Goal: Understand process/instructions: Learn how to perform a task or action

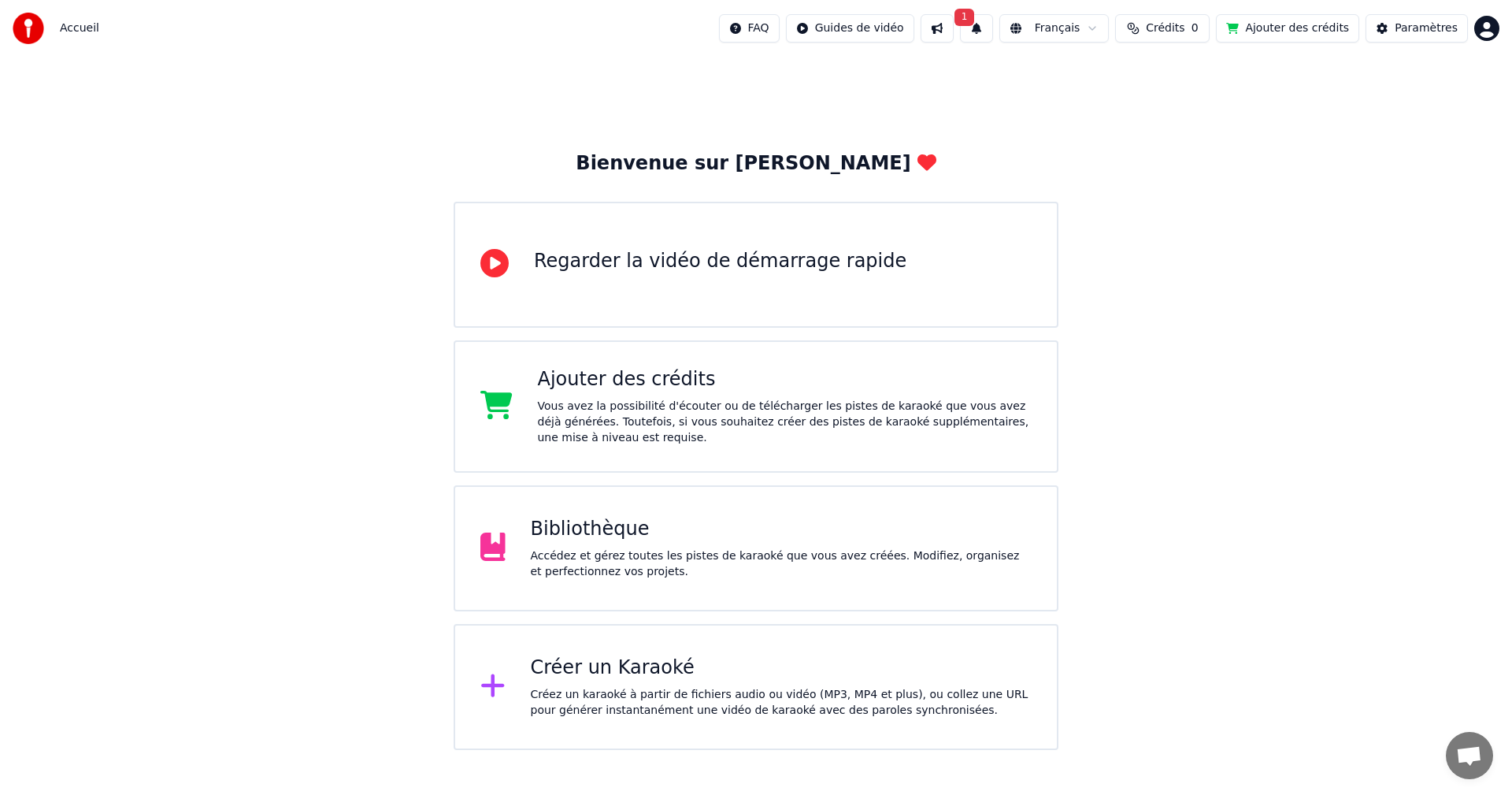
click at [887, 574] on div "Accédez et gérez toutes les pistes de karaoké que vous avez créées. Modifiez, o…" at bounding box center [782, 563] width 502 height 31
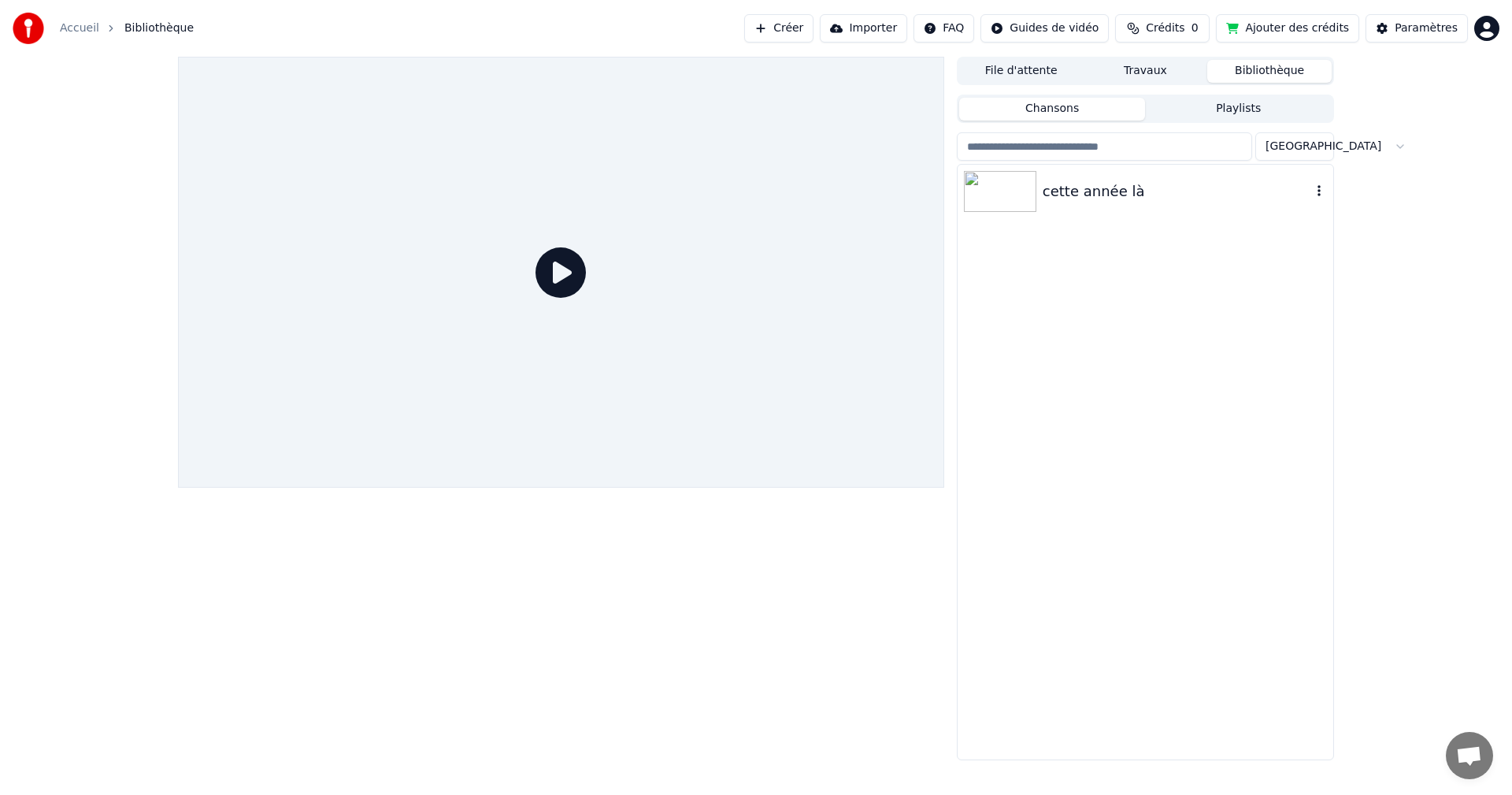
click at [1085, 193] on div "cette année là" at bounding box center [1177, 192] width 268 height 22
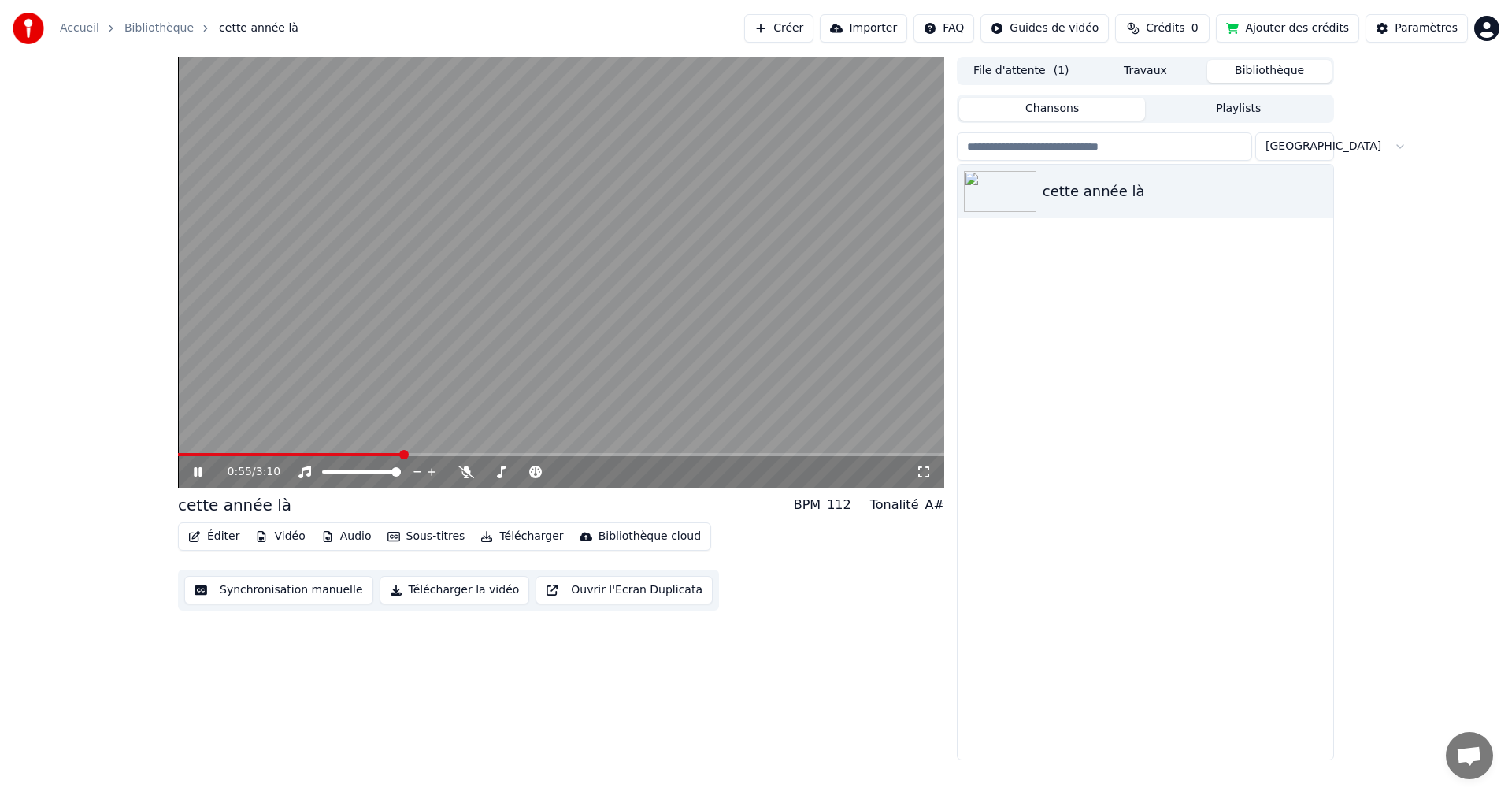
click at [197, 472] on icon at bounding box center [198, 472] width 8 height 10
click at [178, 453] on span at bounding box center [183, 455] width 10 height 10
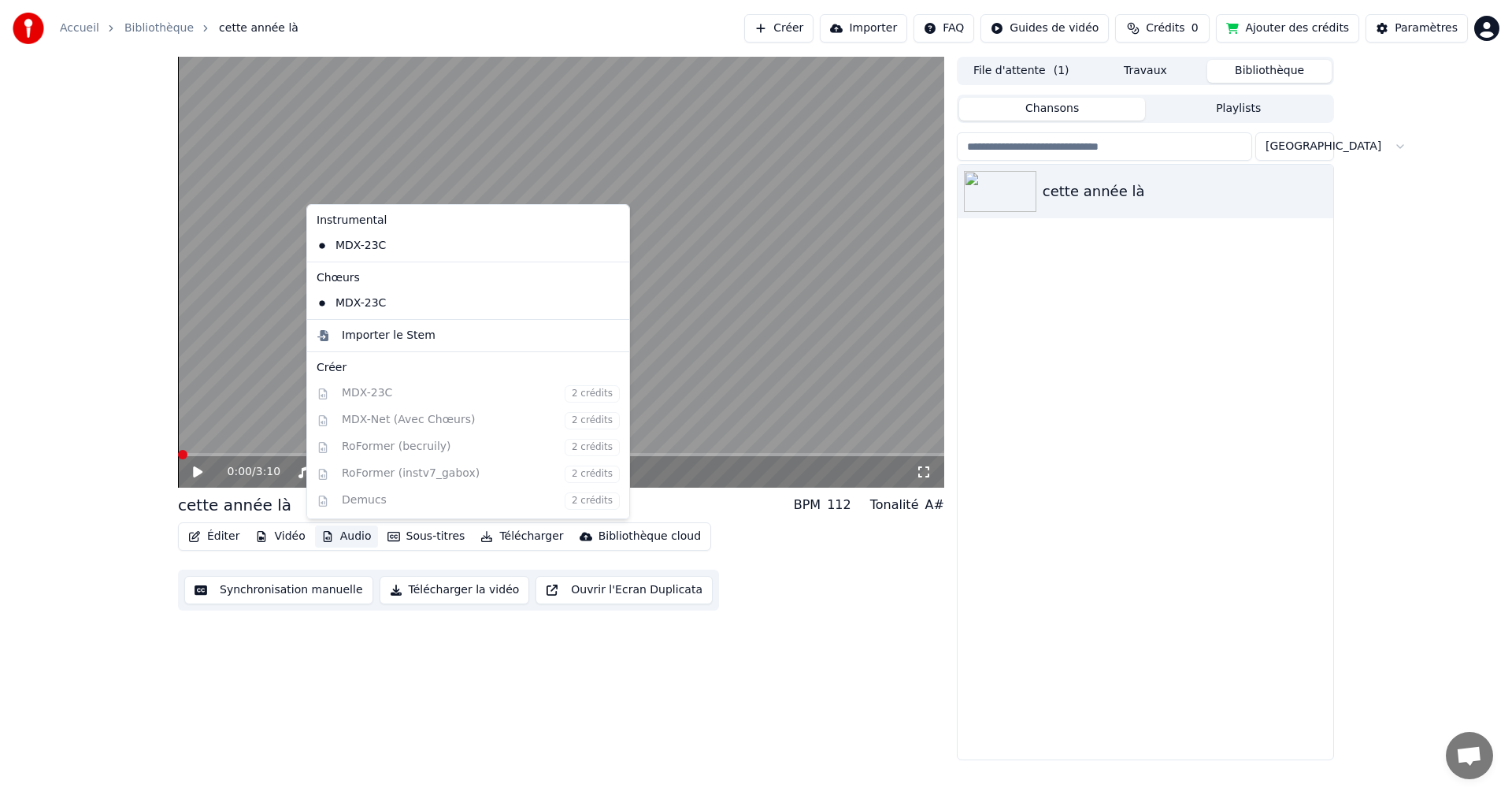
click at [351, 535] on button "Audio" at bounding box center [346, 537] width 63 height 22
click at [343, 368] on div "Créer" at bounding box center [468, 368] width 304 height 16
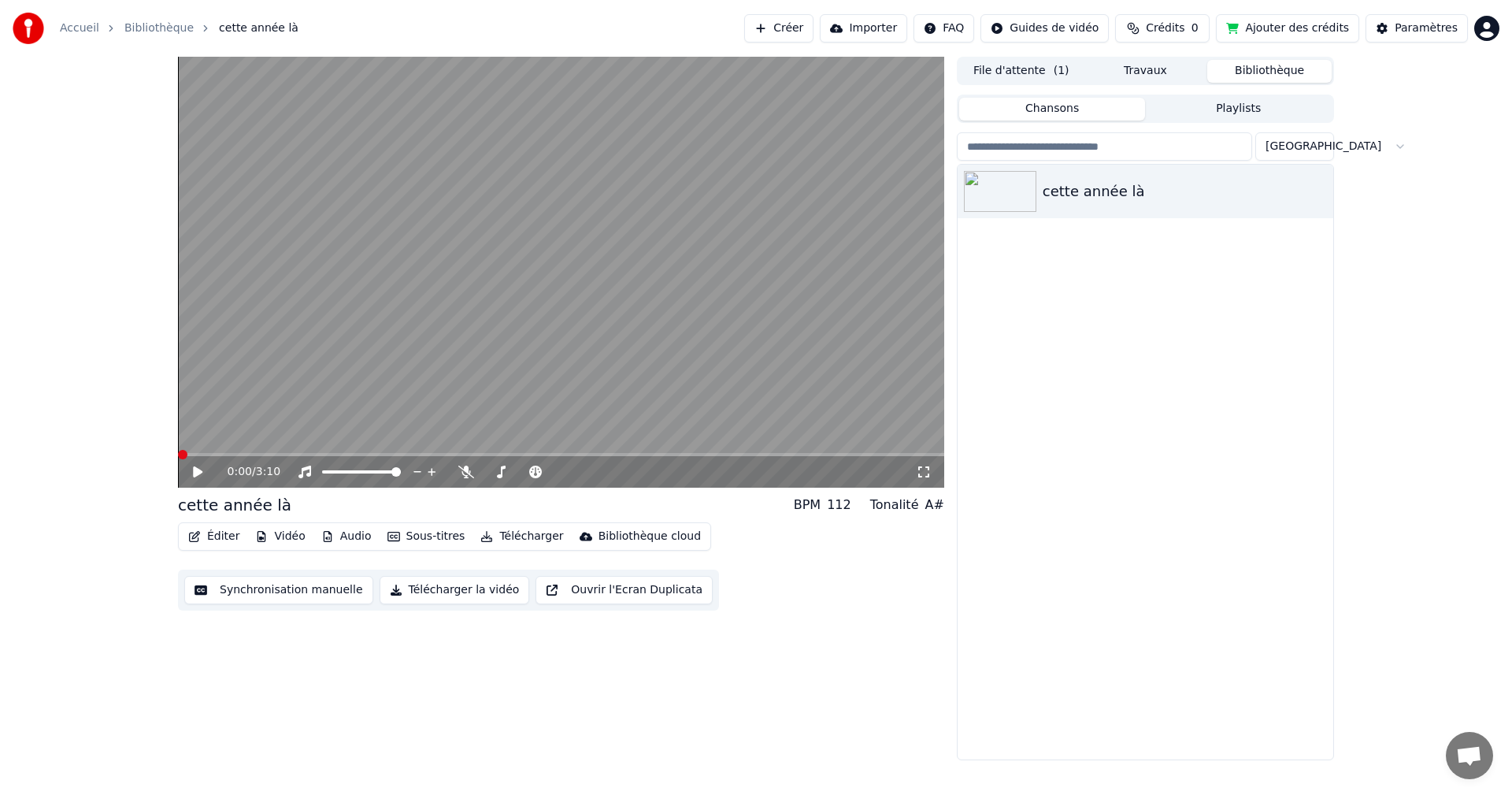
click at [557, 722] on div "0:00 / 3:10 cette année là BPM 112 Tonalité A# Éditer Vidéo Audio Sous-titres T…" at bounding box center [561, 408] width 766 height 704
click at [573, 590] on button "Ouvrir l'Ecran Duplicata" at bounding box center [625, 590] width 177 height 28
click at [204, 470] on icon at bounding box center [209, 472] width 37 height 13
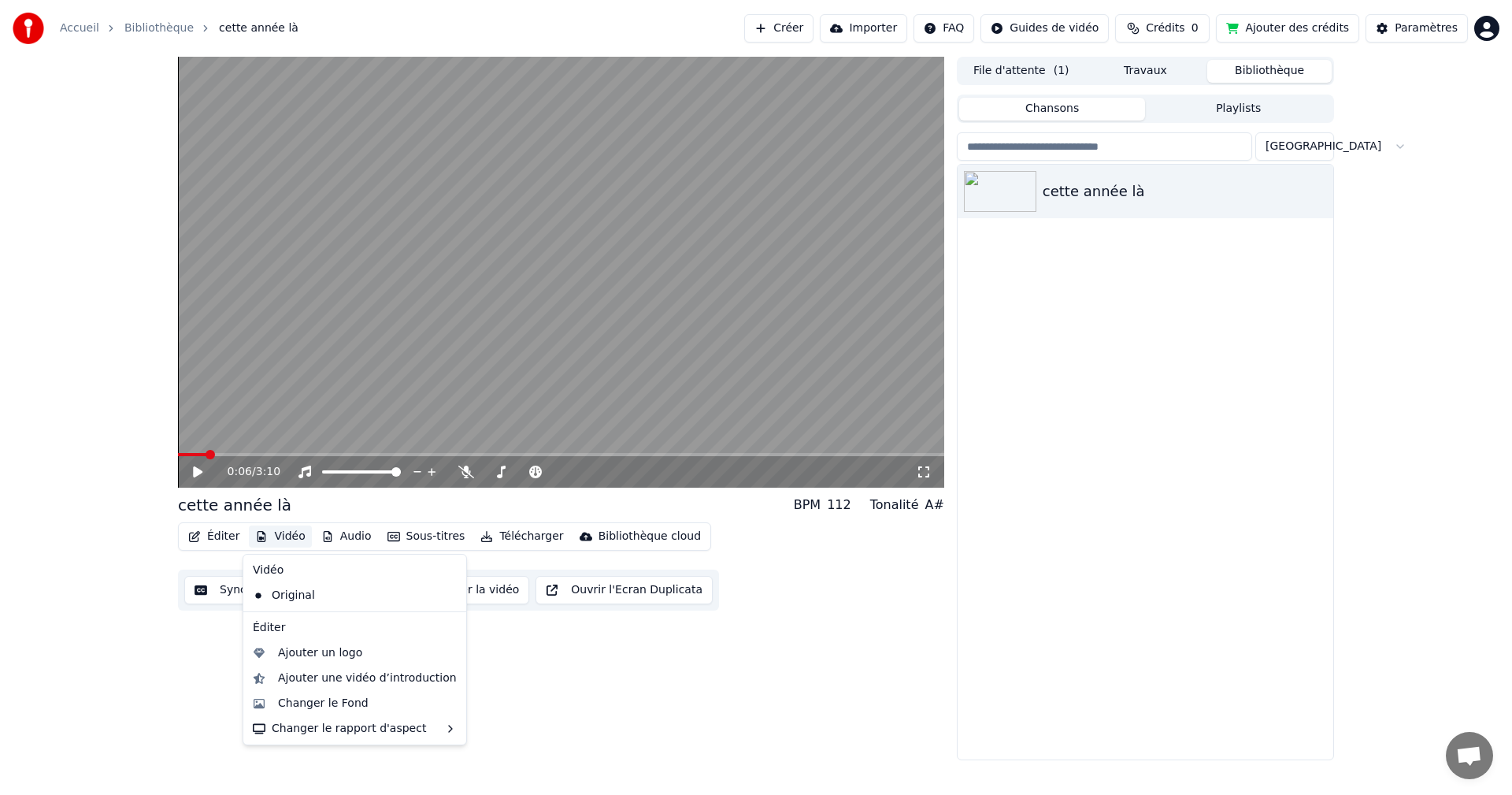
click at [284, 535] on button "Vidéo" at bounding box center [280, 537] width 62 height 22
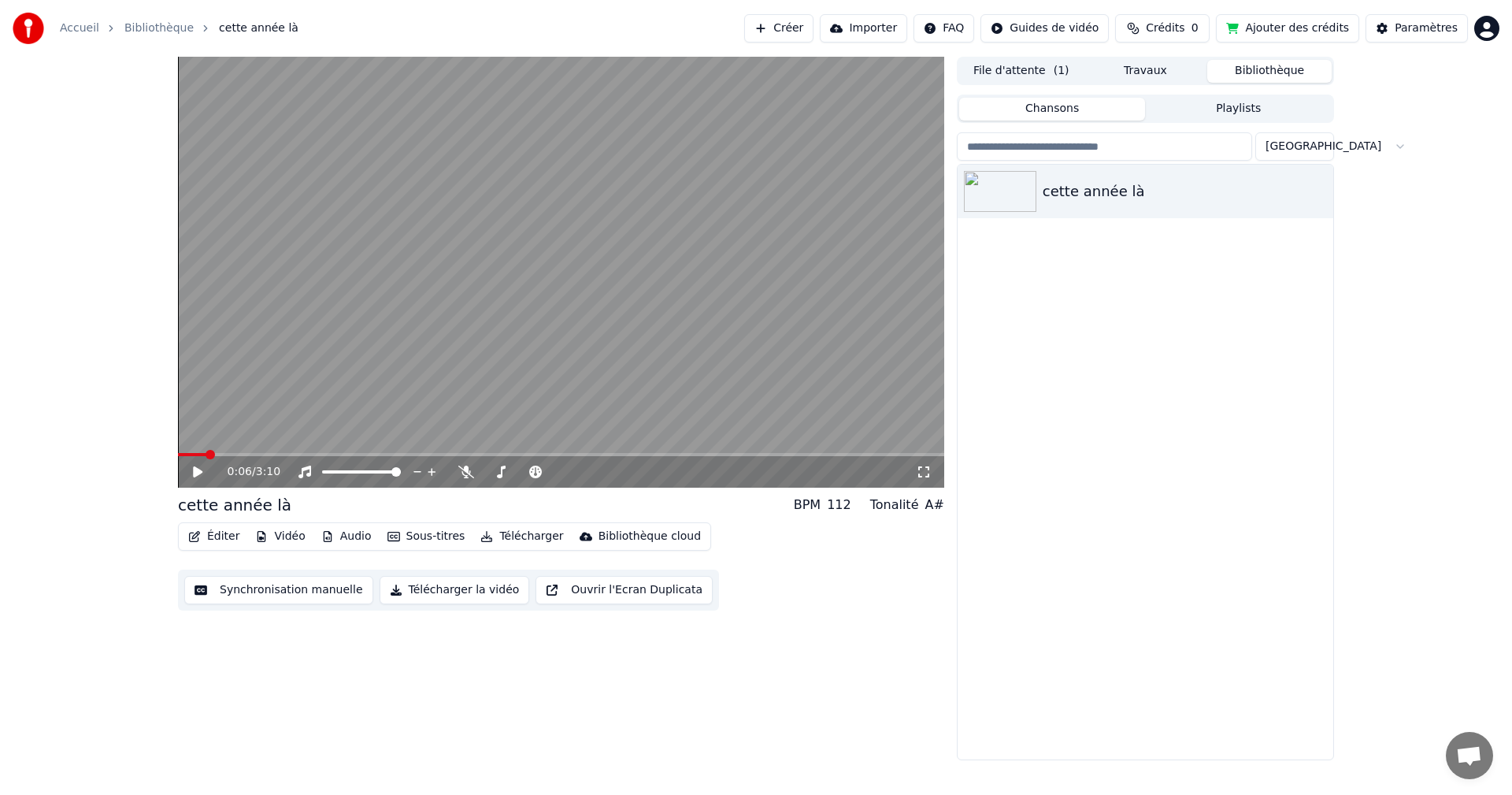
click at [698, 697] on div "0:06 / 3:10 cette année là BPM 112 Tonalité A# Éditer Vidéo Audio Sous-titres T…" at bounding box center [561, 408] width 766 height 704
click at [256, 590] on button "Synchronisation manuelle" at bounding box center [279, 590] width 189 height 28
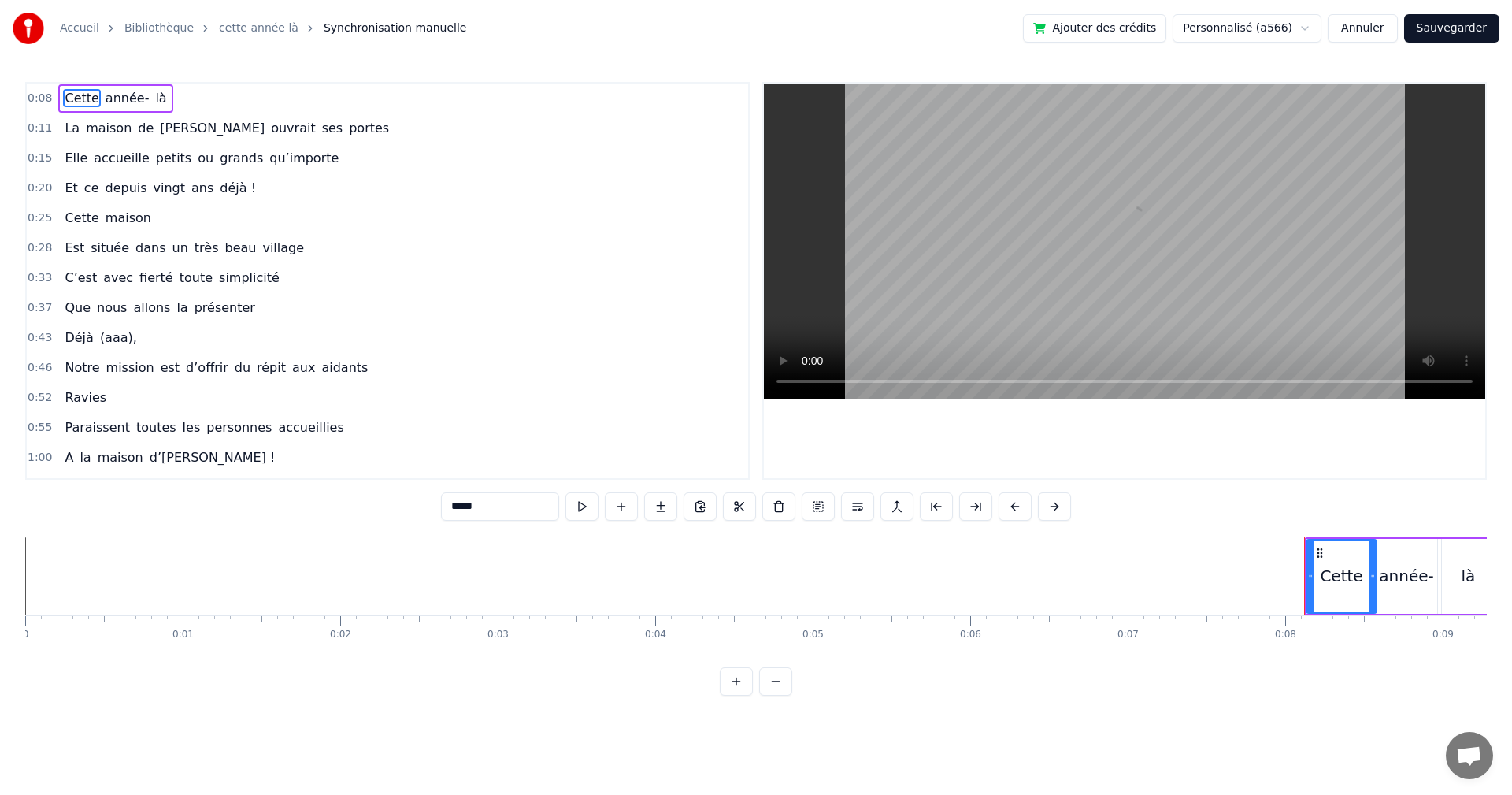
click at [1312, 30] on html "Accueil Bibliothèque cette année là Synchronisation manuelle Ajouter des crédit…" at bounding box center [756, 360] width 1512 height 721
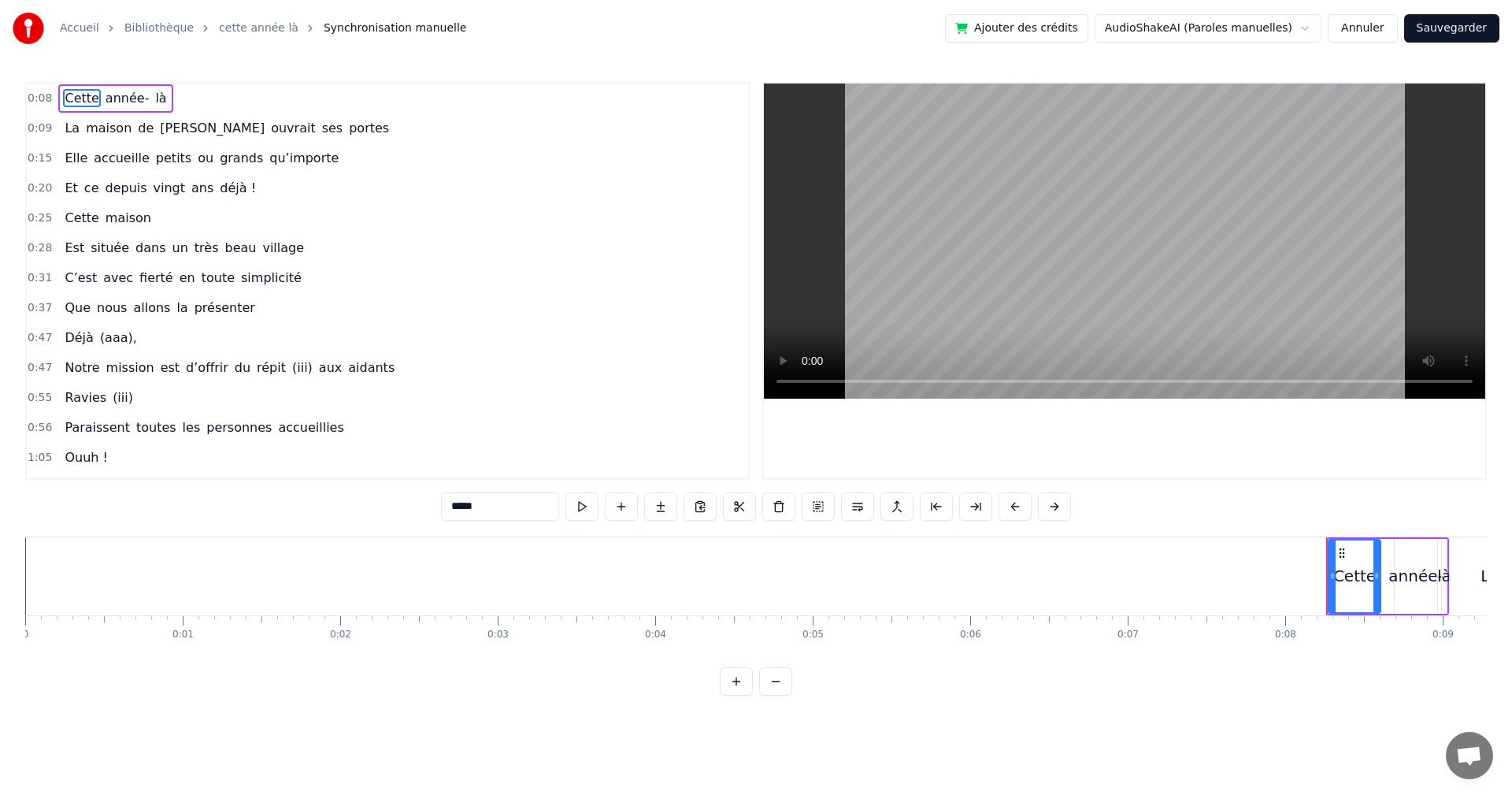
click at [1315, 28] on html "Accueil Bibliothèque cette année là Synchronisation manuelle Ajouter des crédit…" at bounding box center [756, 360] width 1512 height 721
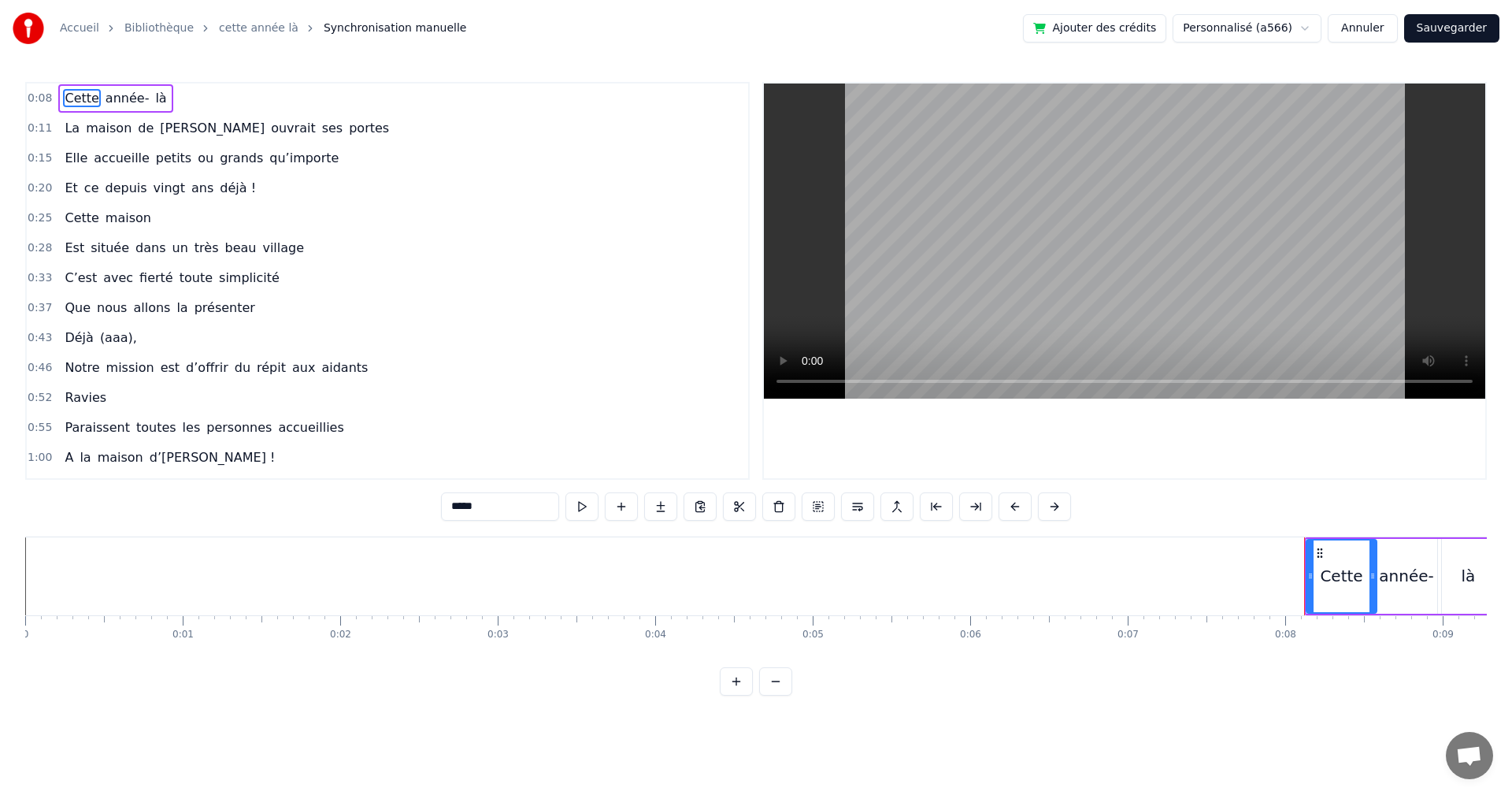
drag, startPoint x: 756, startPoint y: 201, endPoint x: 745, endPoint y: 204, distance: 11.4
click at [748, 204] on div "0:08 Cette année- là 0:11 La maison de [PERSON_NAME] ouvrait ses portes 0:15 El…" at bounding box center [756, 281] width 1462 height 398
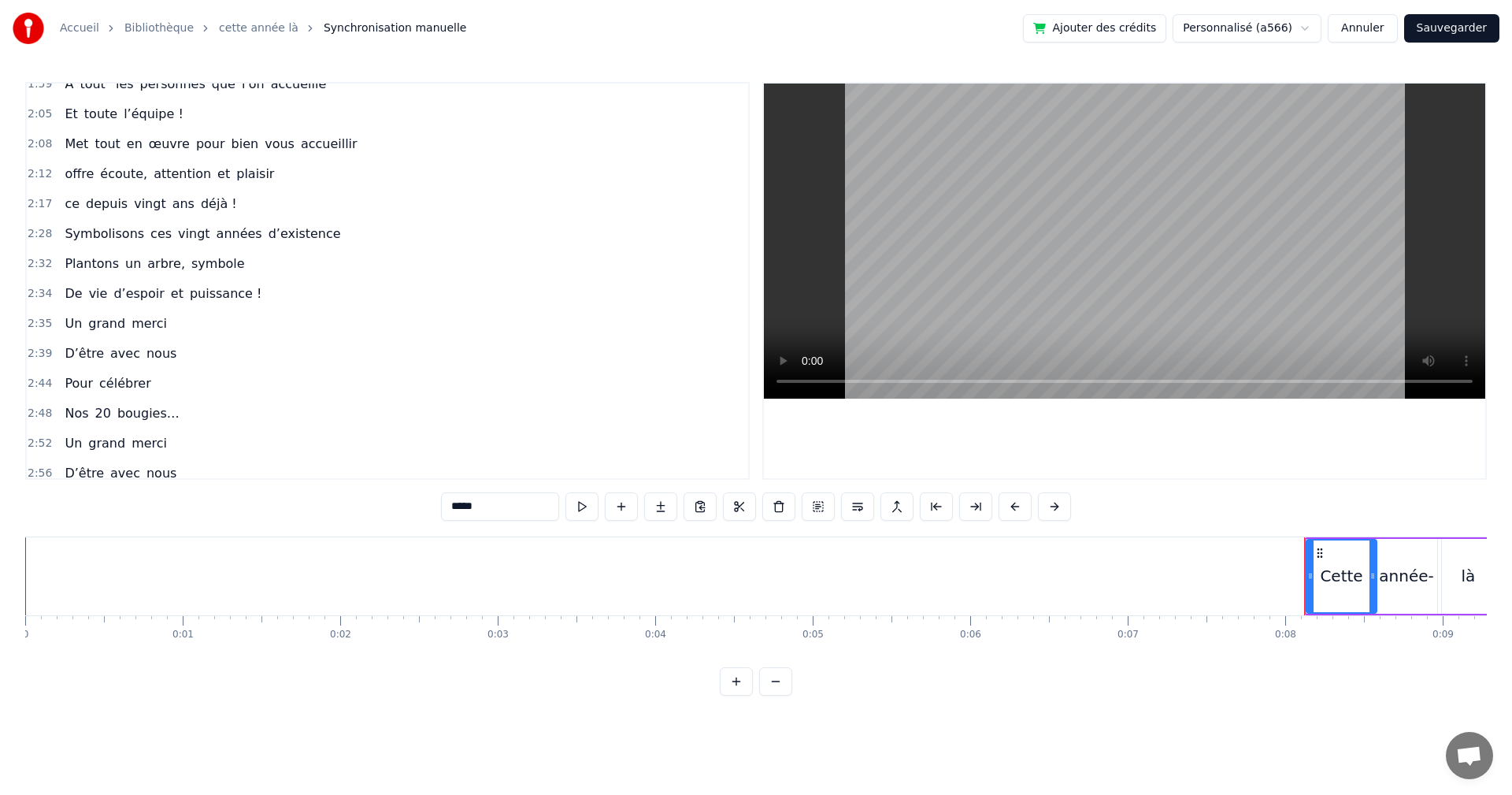
scroll to position [833, 0]
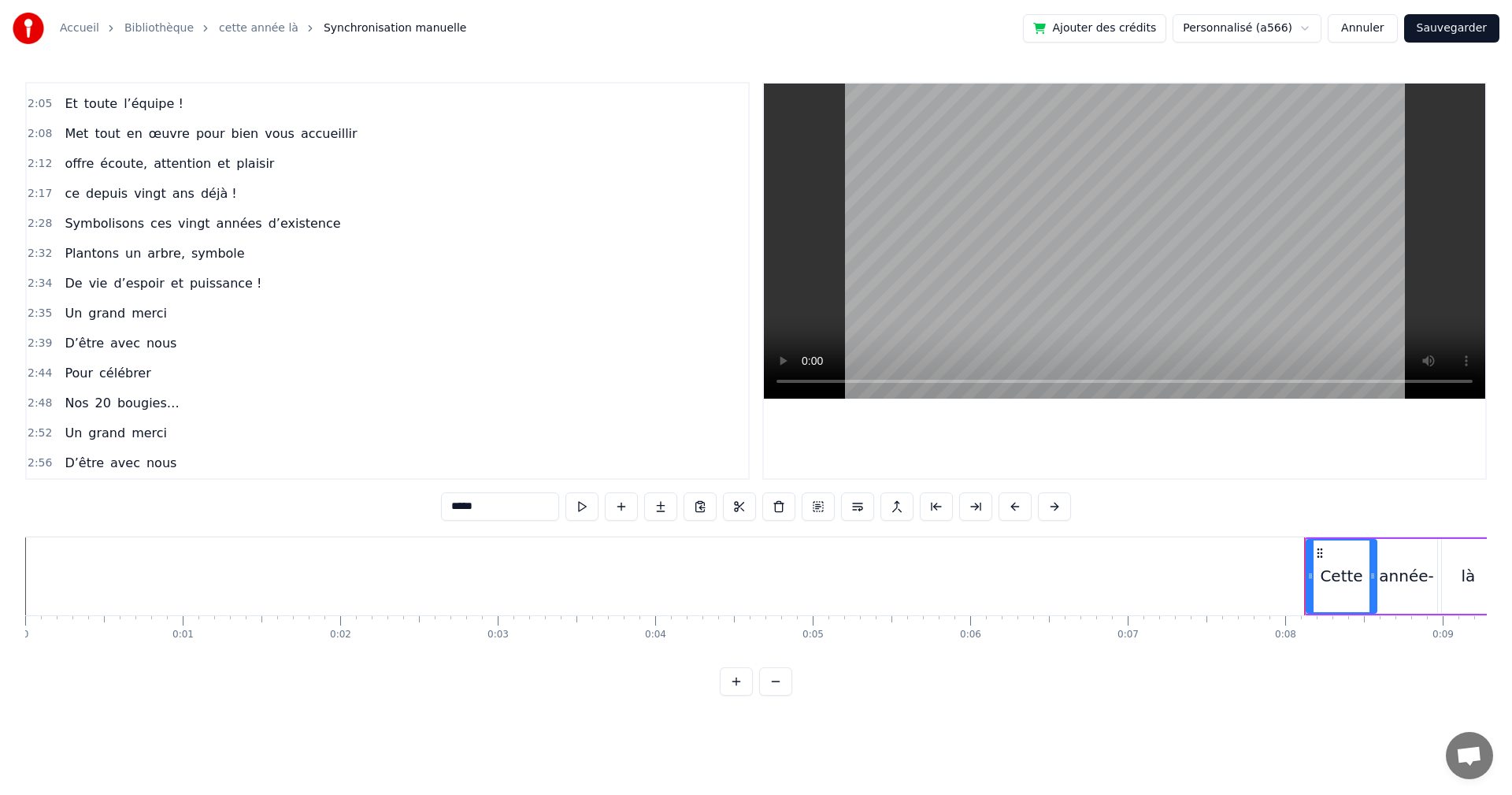
click at [196, 264] on div "Plantons un arbre, symbole" at bounding box center [154, 253] width 192 height 28
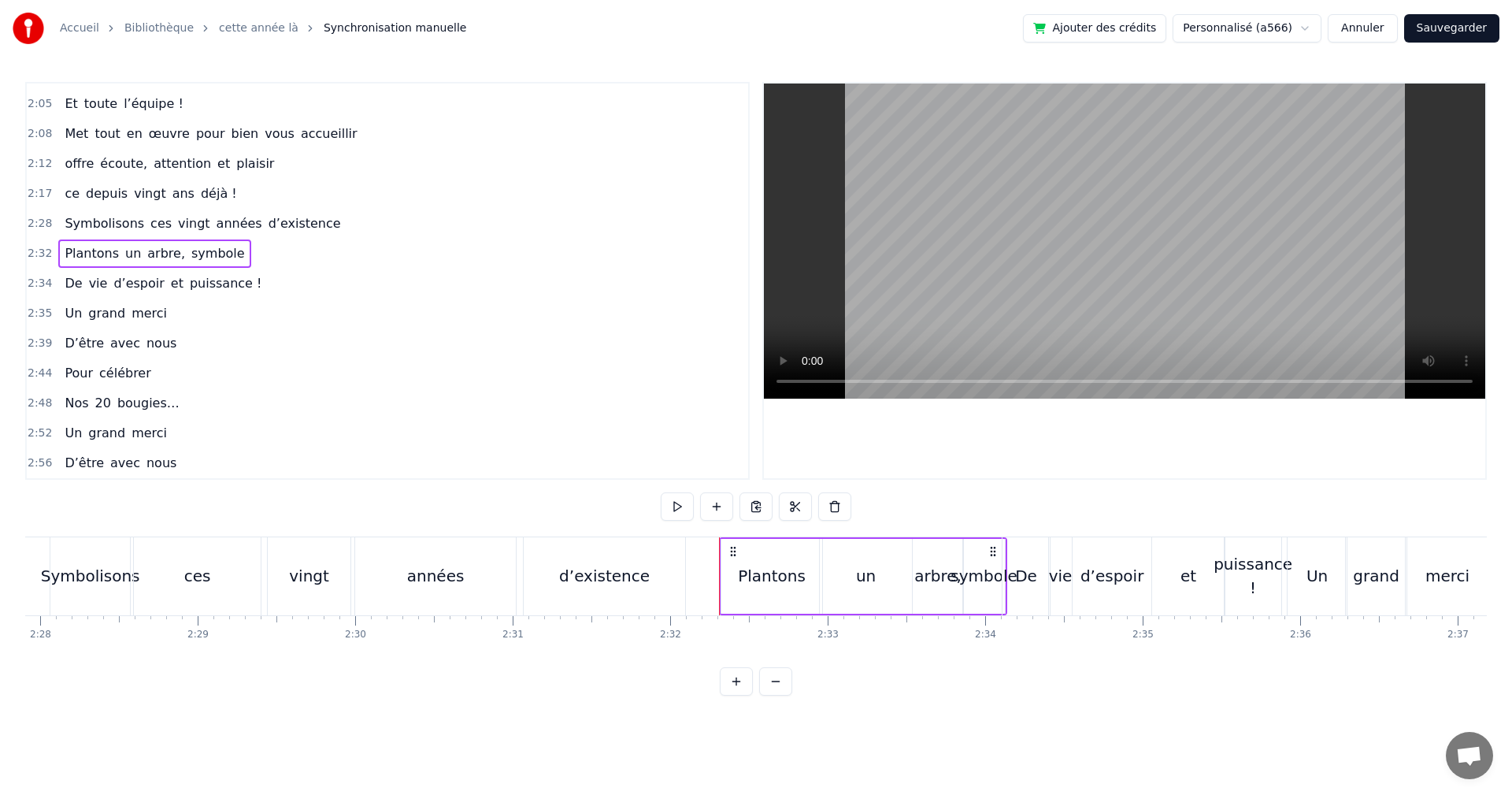
scroll to position [0, 23913]
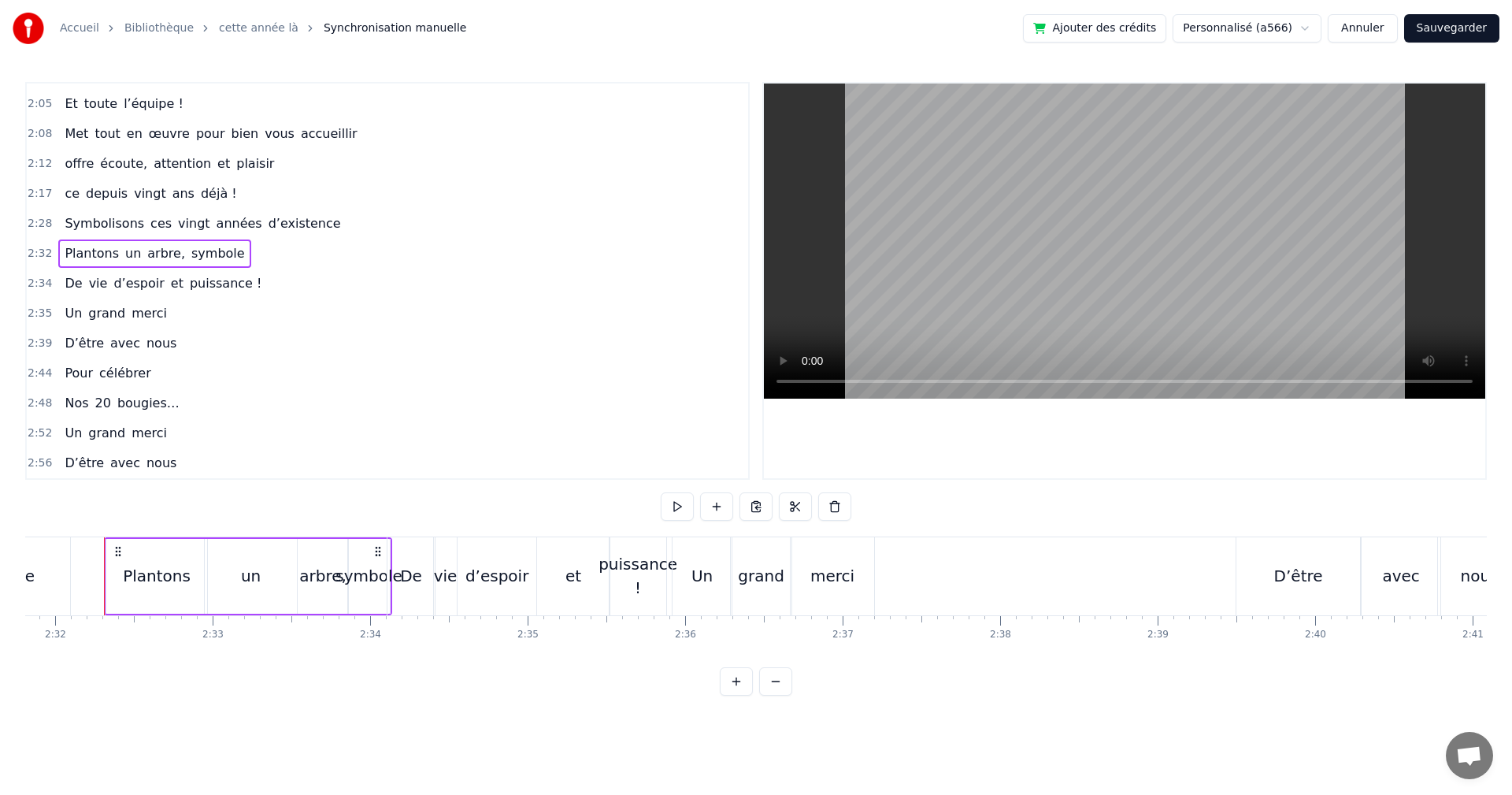
click at [189, 283] on span "puissance !" at bounding box center [226, 283] width 76 height 18
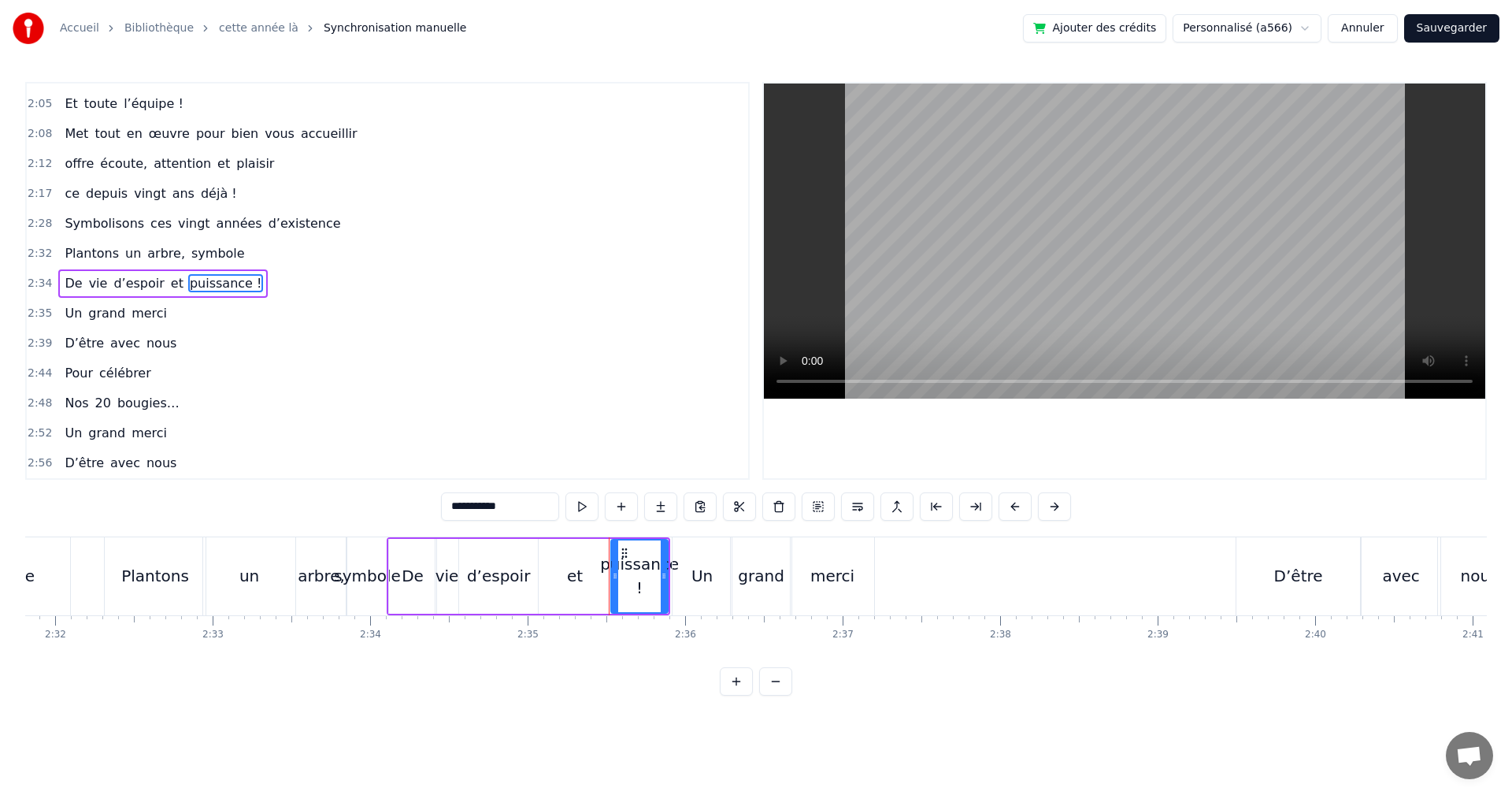
click at [111, 313] on span "grand" at bounding box center [106, 313] width 40 height 18
type input "*****"
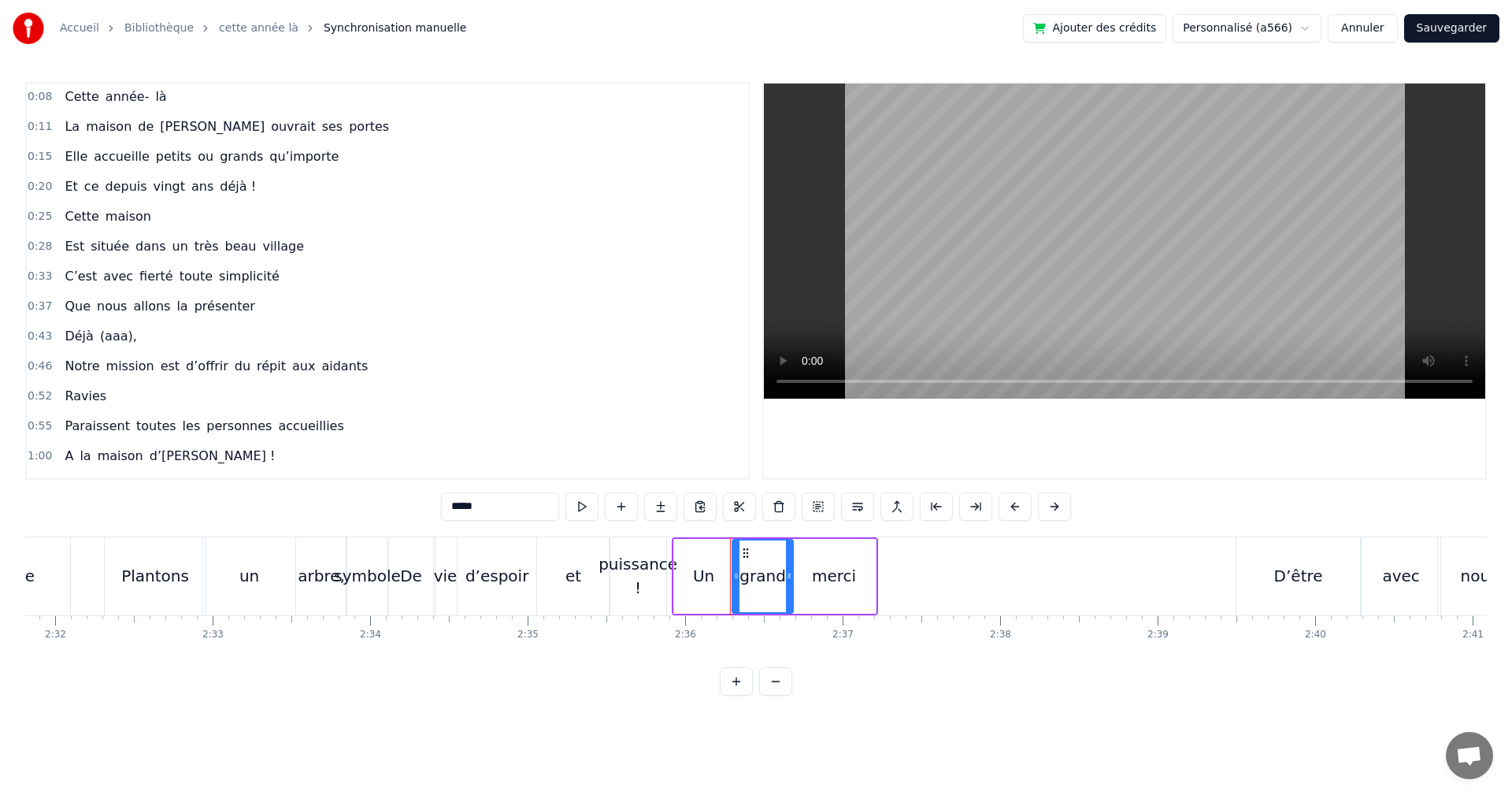
scroll to position [0, 0]
click at [85, 30] on link "Accueil" at bounding box center [79, 29] width 39 height 16
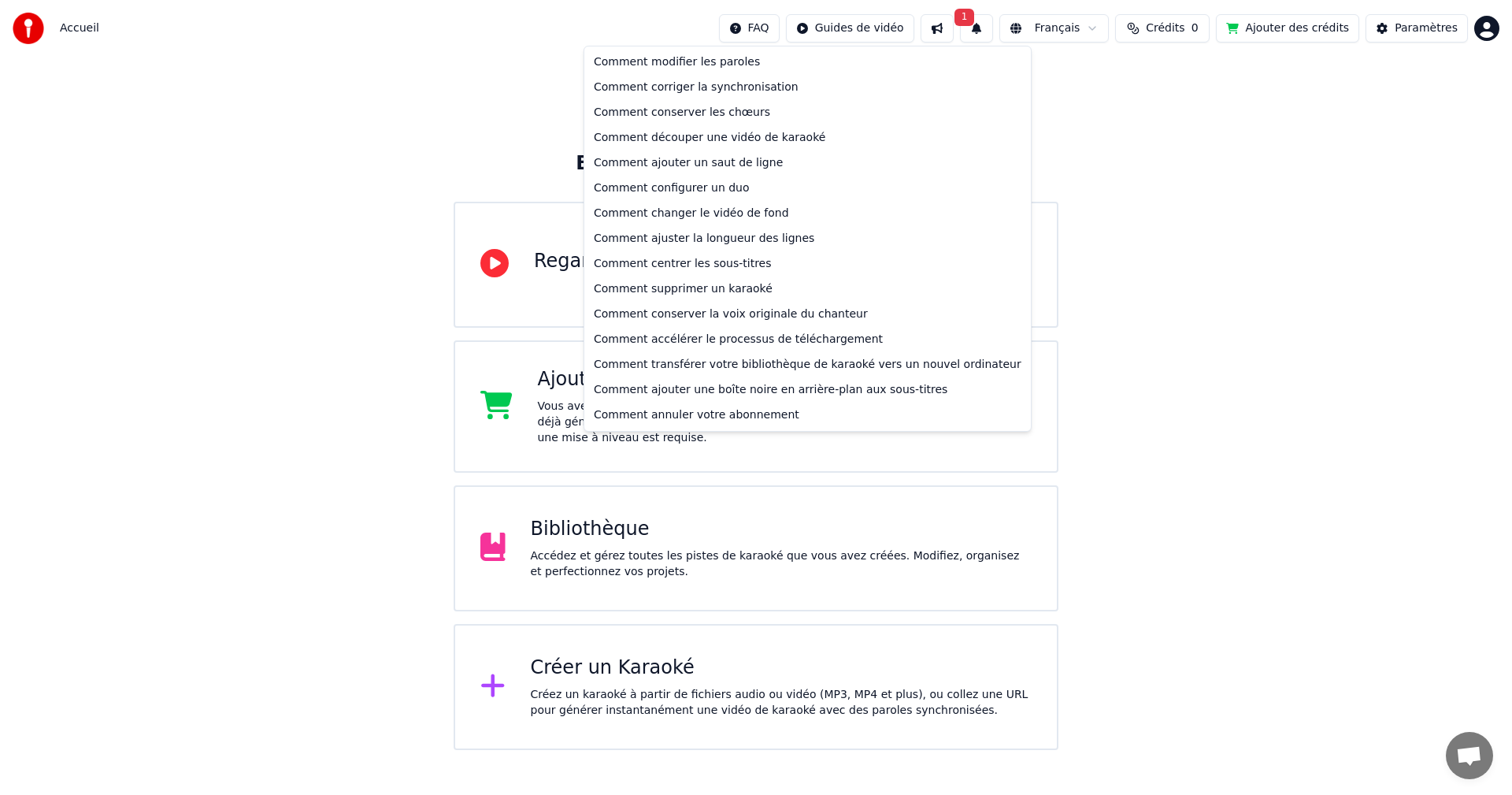
click at [791, 26] on html "Accueil FAQ Guides de vidéo 1 Français Crédits 0 Ajouter des crédits Paramètres…" at bounding box center [756, 375] width 1512 height 750
click at [704, 70] on div "Comment modifier les paroles" at bounding box center [808, 62] width 440 height 26
